Goal: Register for event/course

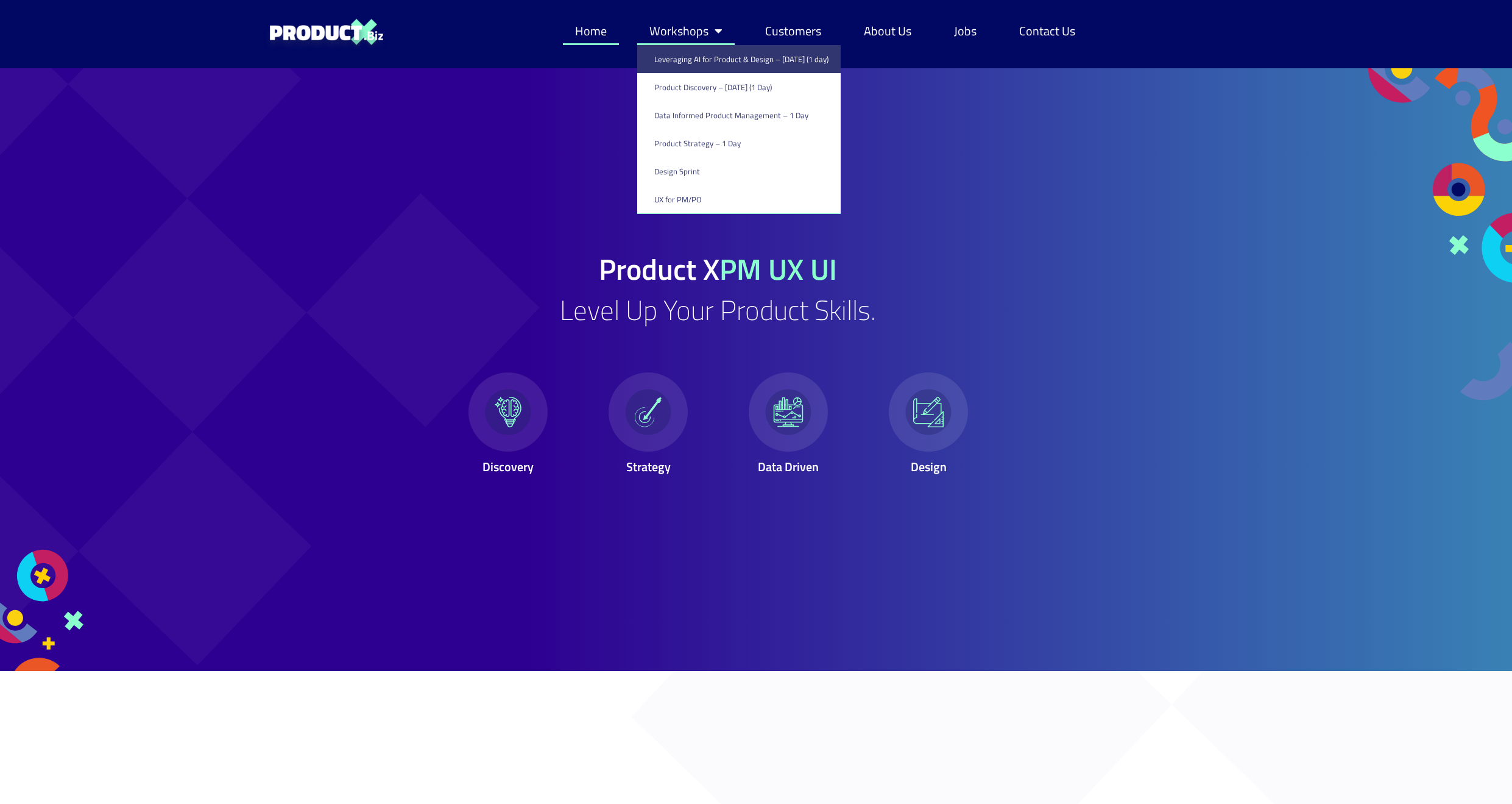
click at [681, 57] on link "Leveraging AI for Product & Design – [DATE] (1 day)" at bounding box center [739, 59] width 204 height 28
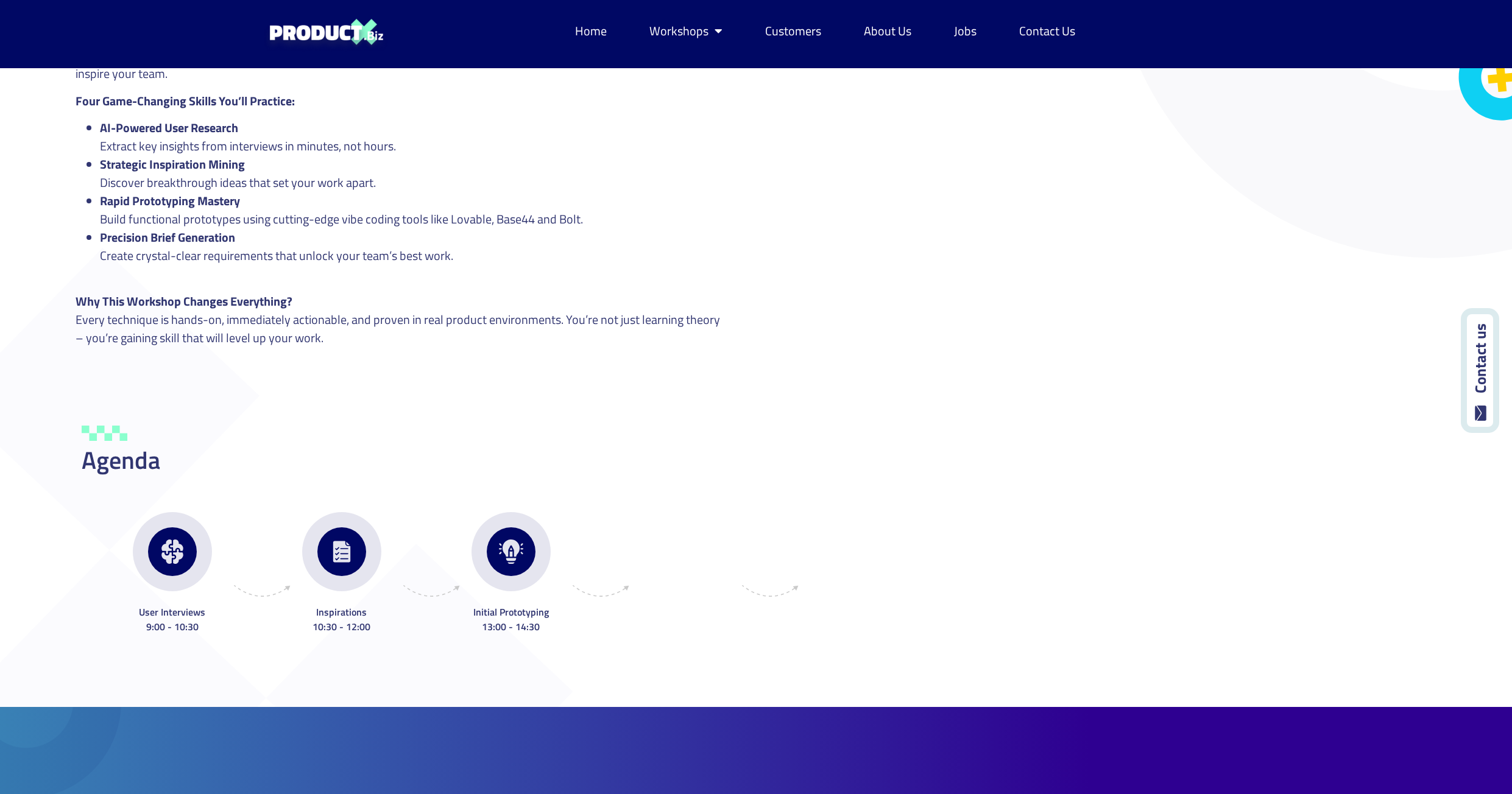
scroll to position [2557, 0]
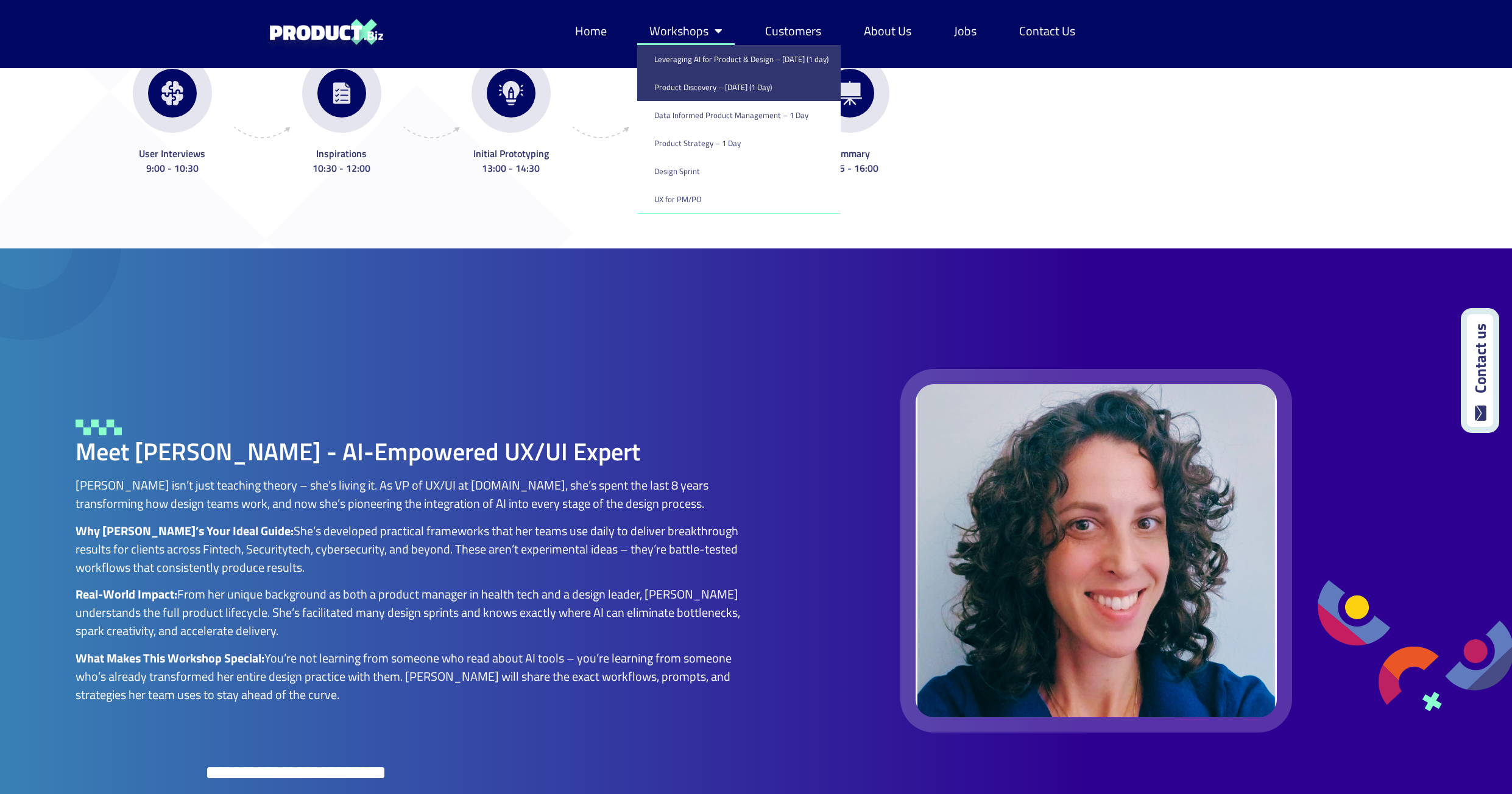
click at [689, 84] on link "Product Discovery​ – [DATE] (1 Day)" at bounding box center [739, 87] width 204 height 28
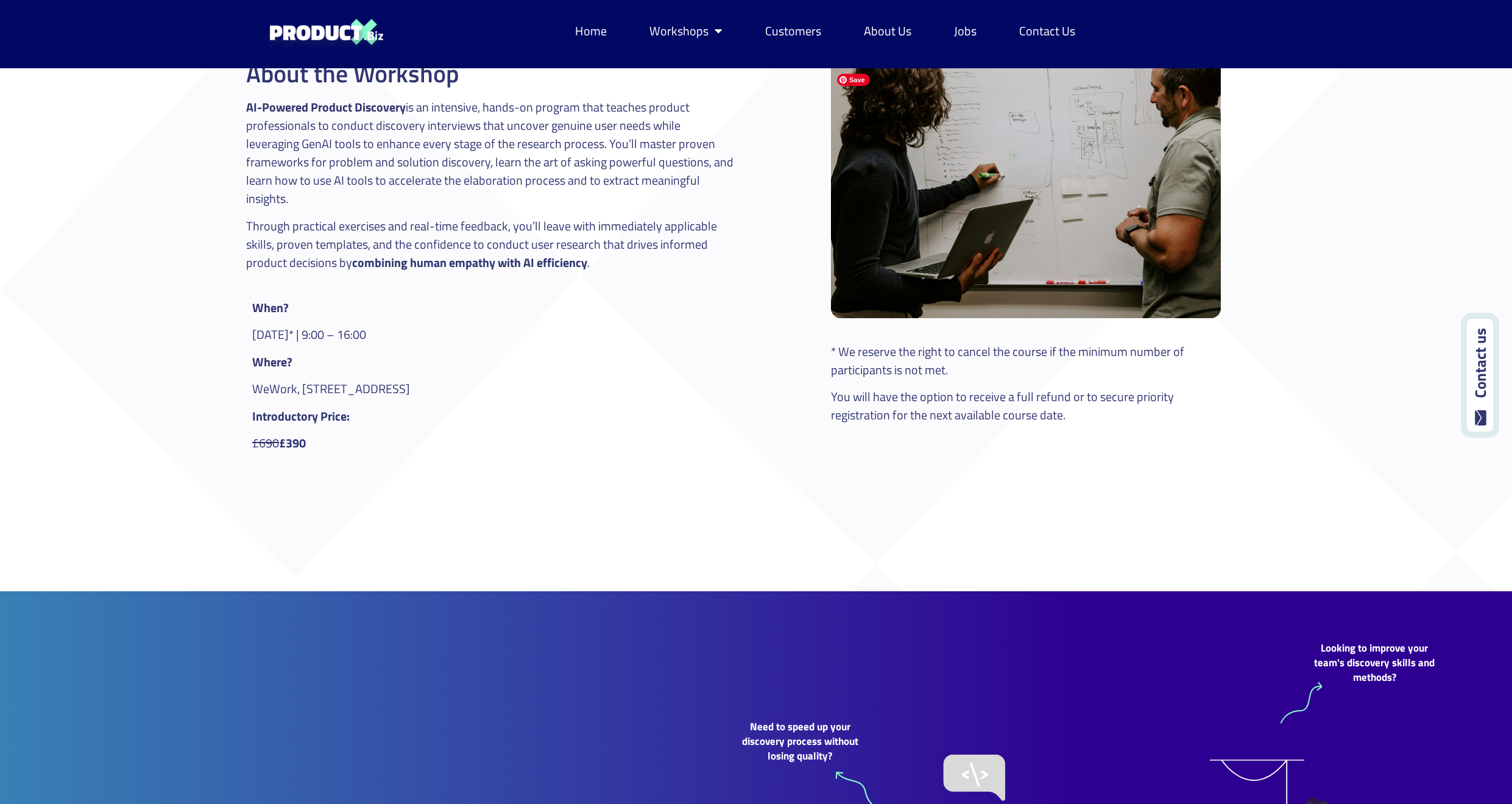
scroll to position [395, 0]
